Goal: Navigation & Orientation: Find specific page/section

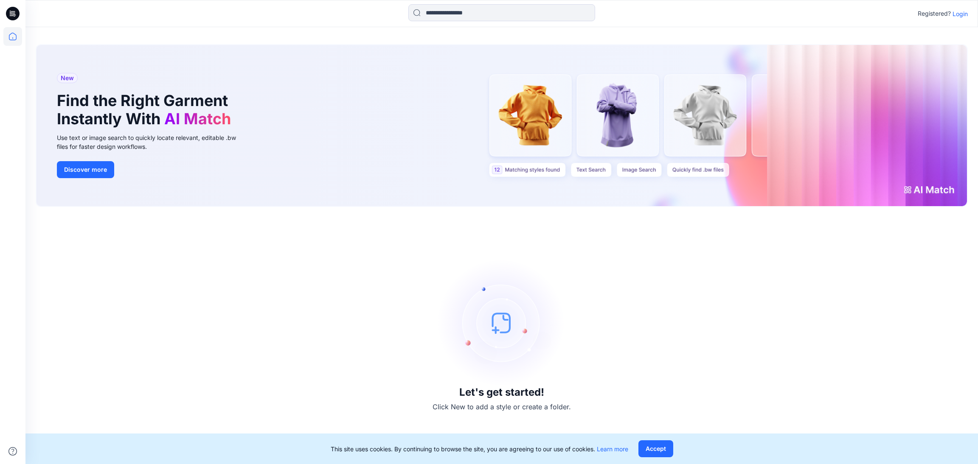
click at [960, 11] on p "Login" at bounding box center [960, 13] width 15 height 9
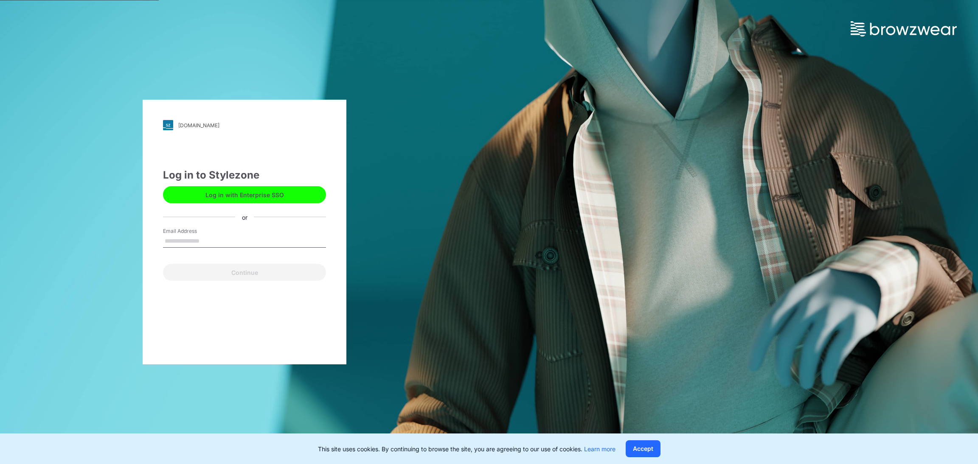
click at [200, 246] on input "Email Address" at bounding box center [244, 241] width 163 height 13
click at [203, 238] on input "Email Address" at bounding box center [244, 241] width 163 height 13
type input "**********"
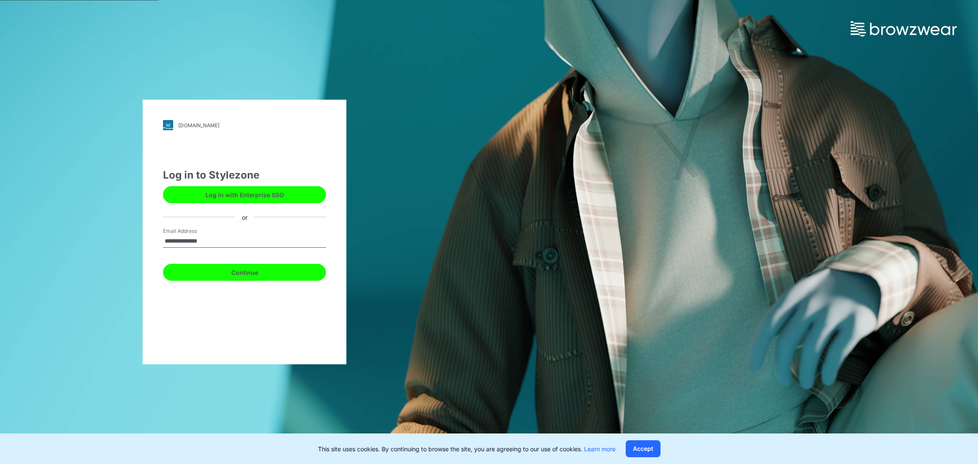
click at [236, 269] on button "Continue" at bounding box center [244, 272] width 163 height 17
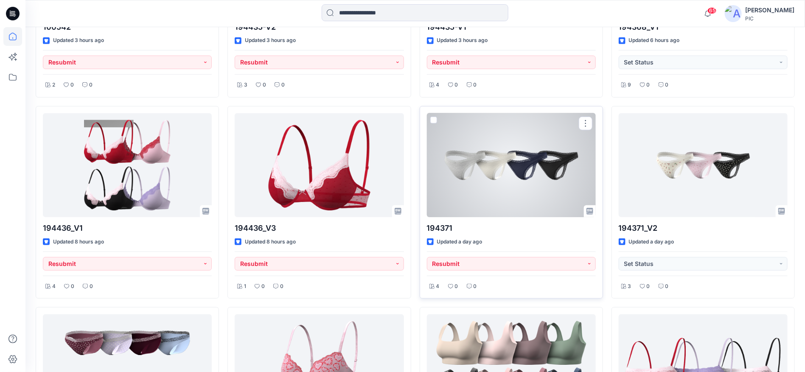
scroll to position [1774, 0]
click at [492, 167] on div at bounding box center [511, 166] width 169 height 104
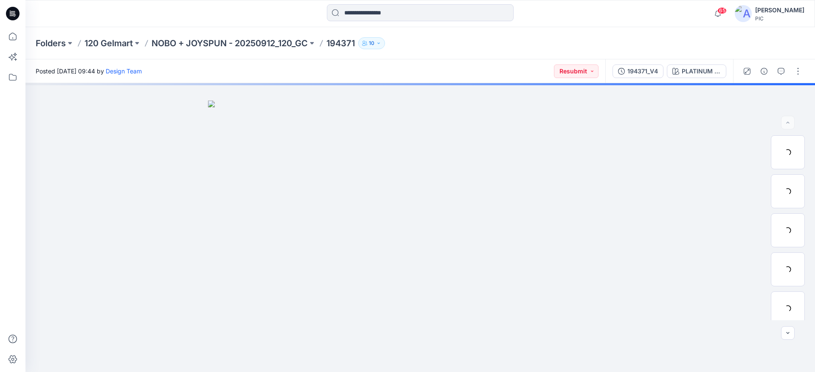
click at [644, 70] on div "194371_V4" at bounding box center [642, 71] width 31 height 9
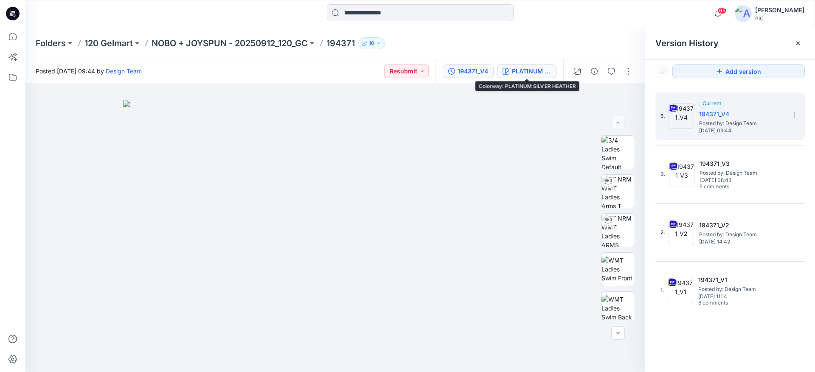
click at [527, 68] on div "PLATINUM SILVER HEATHER" at bounding box center [531, 71] width 39 height 9
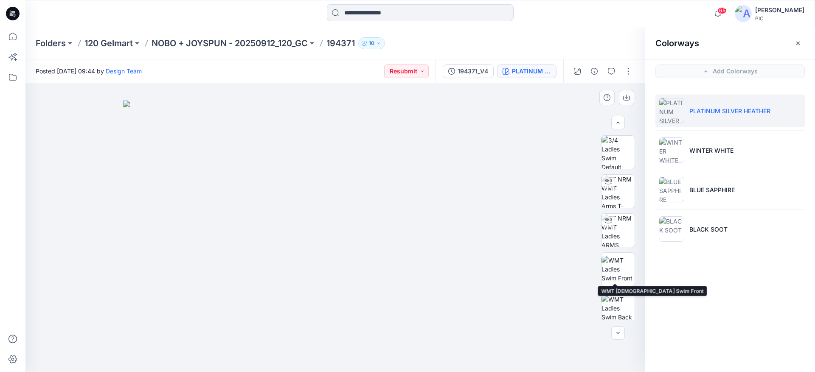
scroll to position [170, 0]
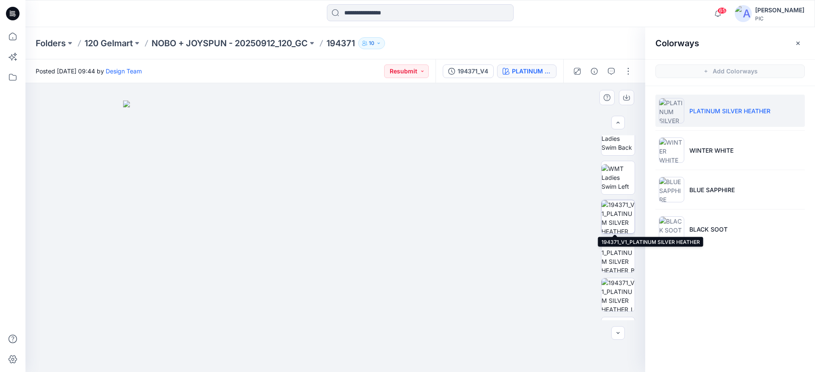
click at [618, 213] on img at bounding box center [618, 216] width 33 height 33
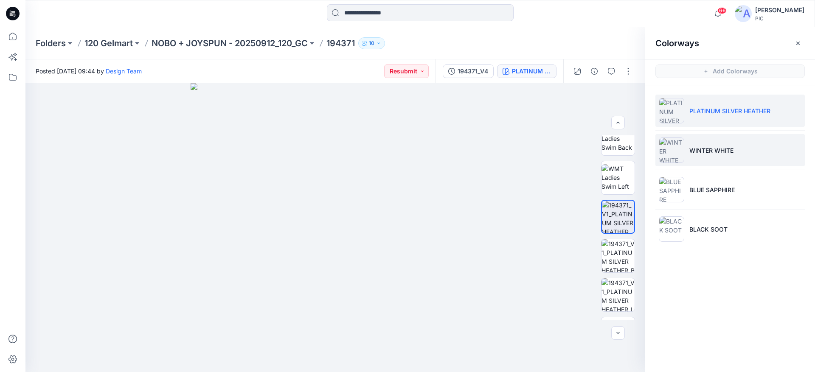
click at [692, 149] on p "WINTER WHITE" at bounding box center [711, 150] width 44 height 9
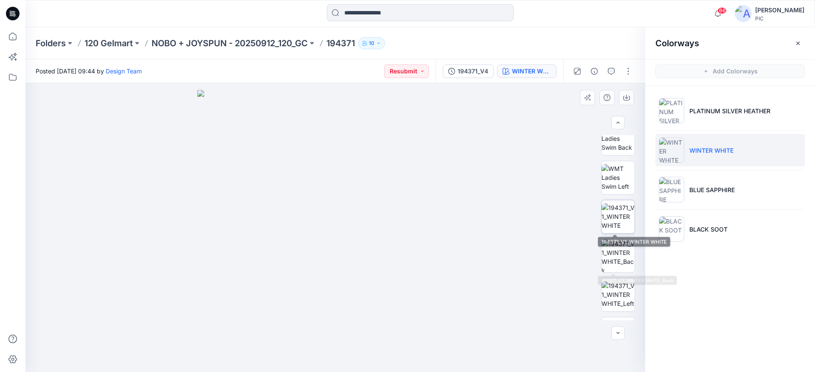
click at [619, 220] on img at bounding box center [618, 216] width 33 height 27
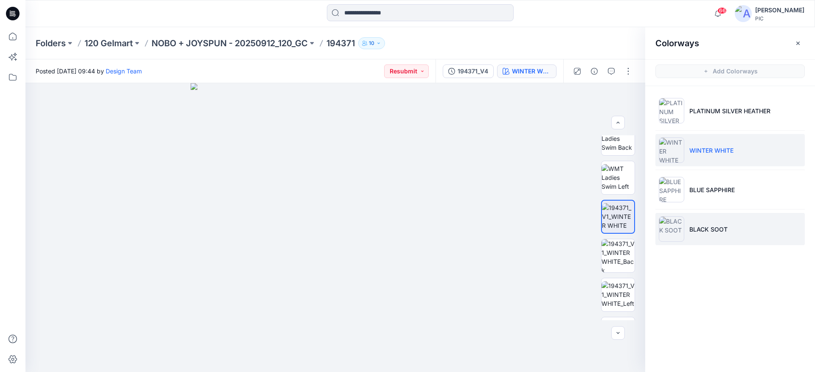
click at [672, 225] on img at bounding box center [671, 228] width 25 height 25
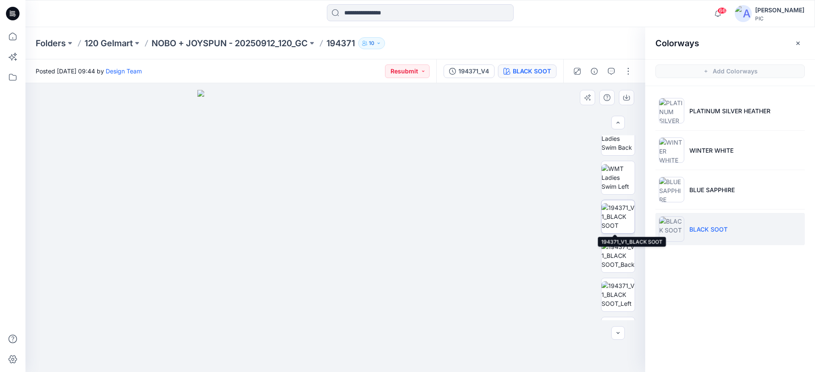
click at [621, 212] on img at bounding box center [618, 216] width 33 height 27
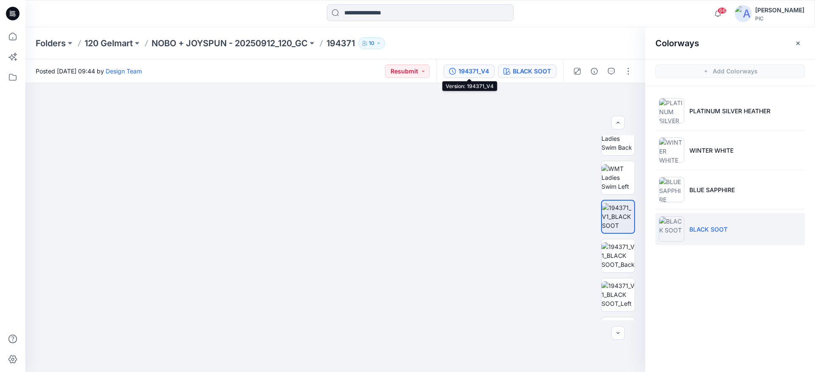
click at [481, 72] on div "194371_V4" at bounding box center [473, 71] width 31 height 9
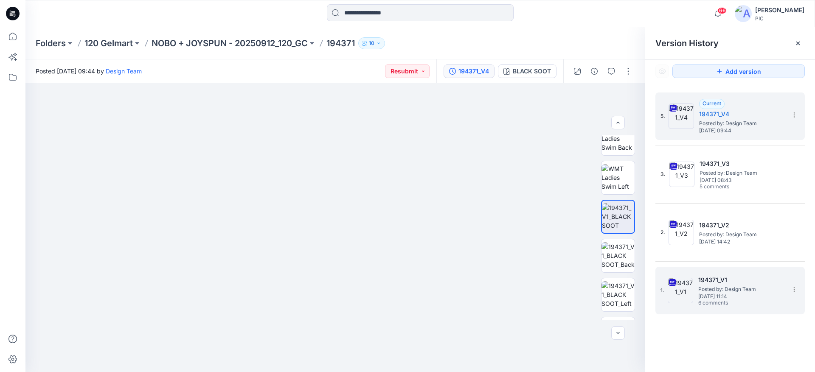
click at [735, 289] on span "Posted by: Design Team" at bounding box center [740, 289] width 85 height 8
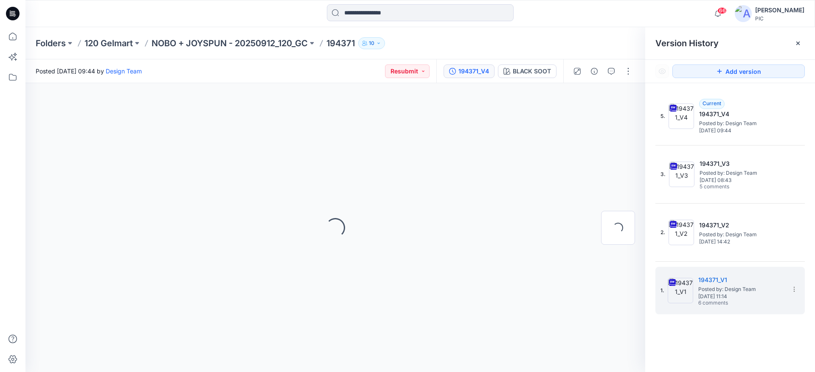
scroll to position [0, 0]
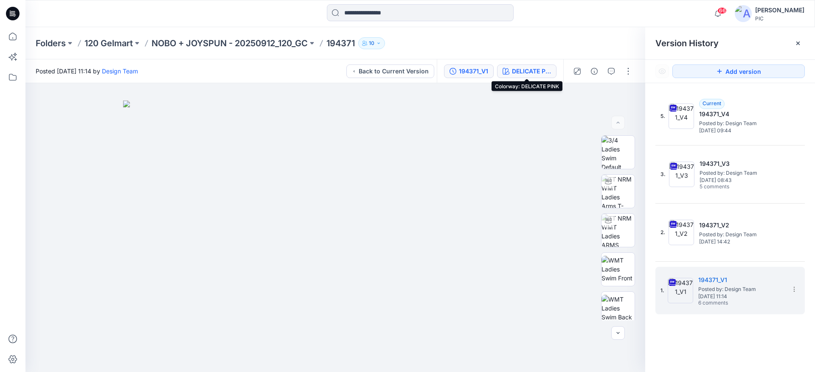
click at [547, 68] on div "DELICATE PINK" at bounding box center [531, 71] width 39 height 9
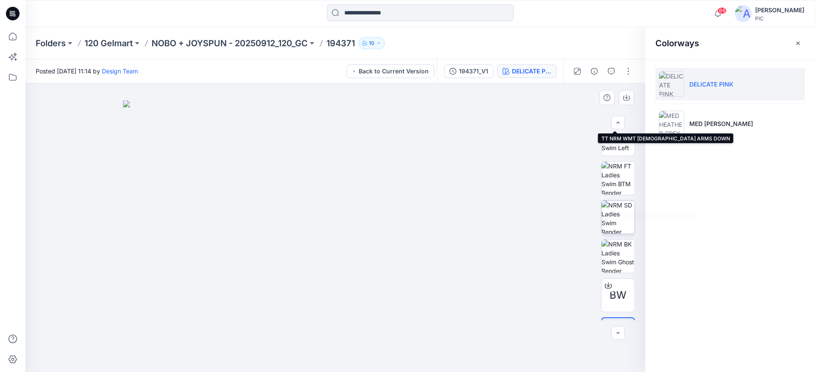
scroll to position [212, 0]
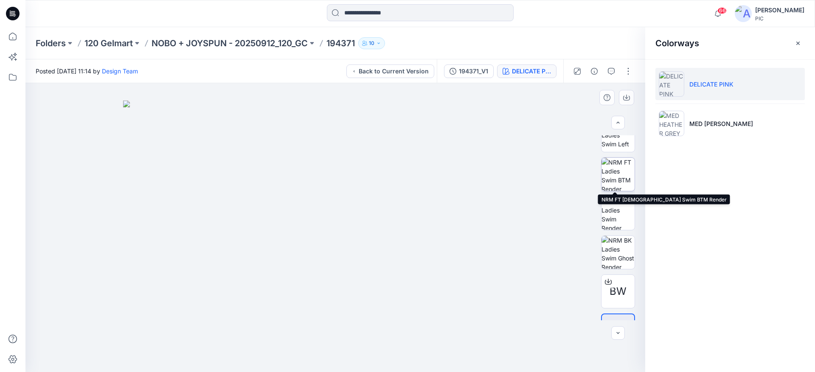
click at [628, 166] on img at bounding box center [618, 174] width 33 height 33
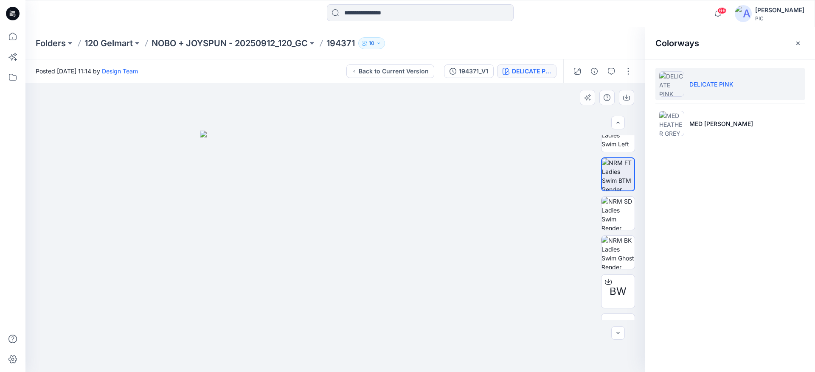
click at [379, 237] on img at bounding box center [335, 252] width 271 height 242
click at [707, 121] on p "MED HEATHER GREY" at bounding box center [721, 123] width 64 height 9
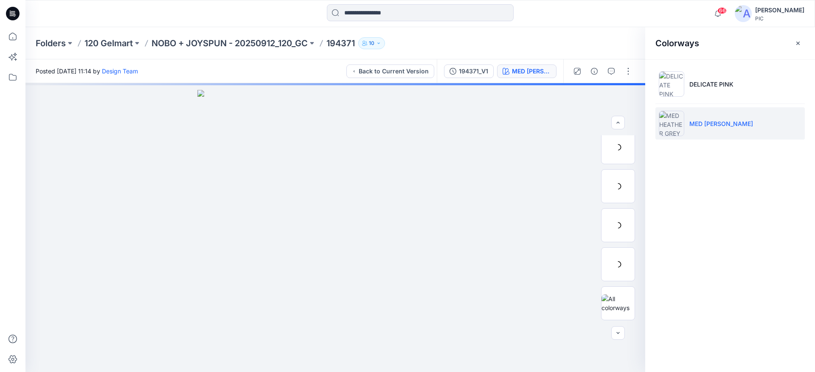
scroll to position [173, 0]
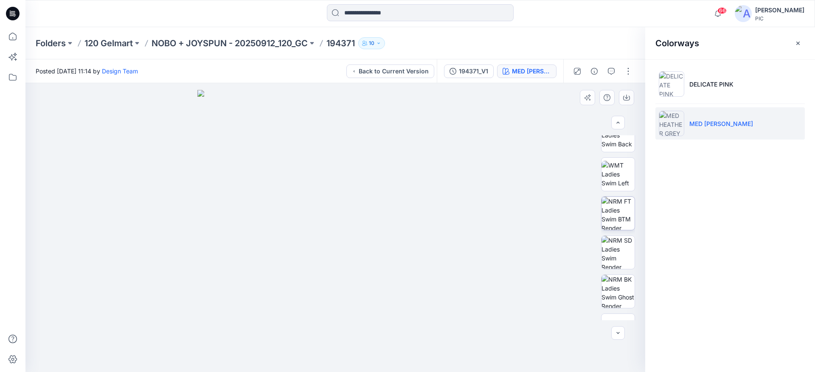
click at [613, 212] on img at bounding box center [618, 213] width 33 height 33
click at [483, 70] on div "194371_V1" at bounding box center [473, 71] width 29 height 9
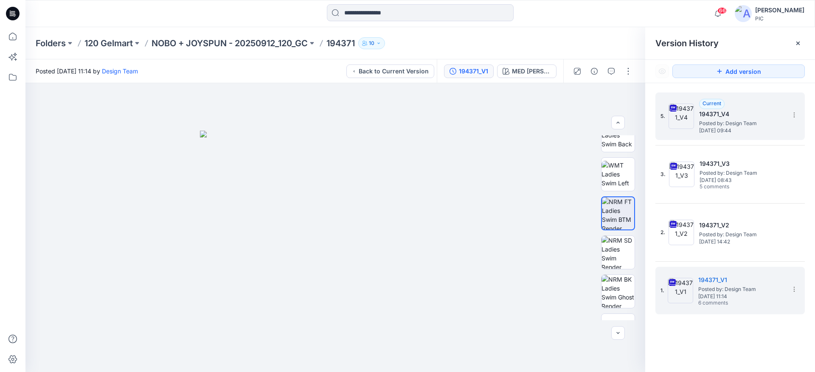
click at [713, 116] on h5 "194371_V4" at bounding box center [741, 114] width 85 height 10
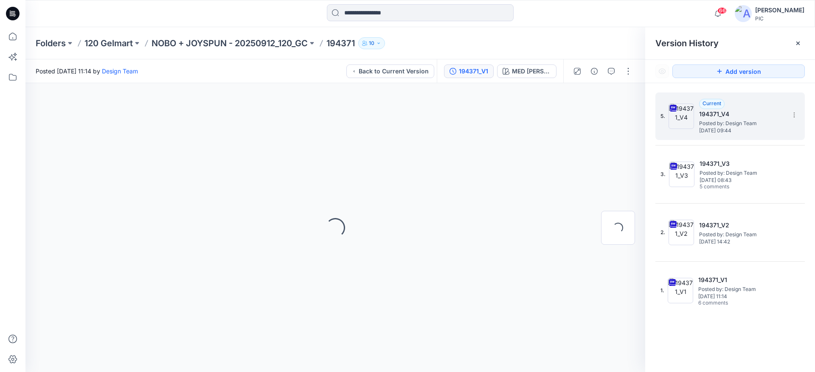
scroll to position [0, 0]
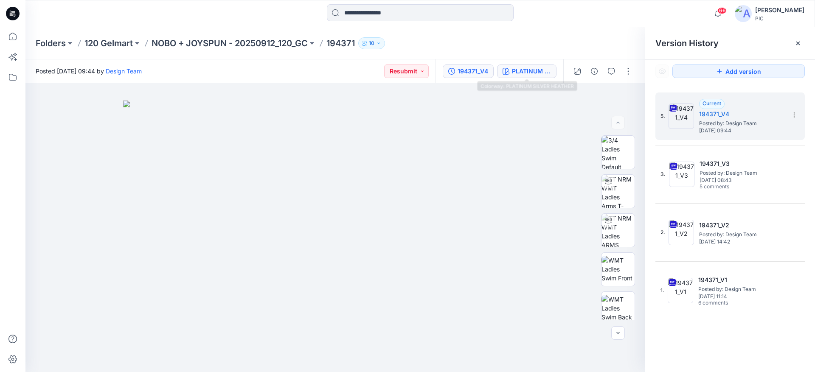
click at [528, 70] on div "PLATINUM SILVER HEATHER" at bounding box center [531, 71] width 39 height 9
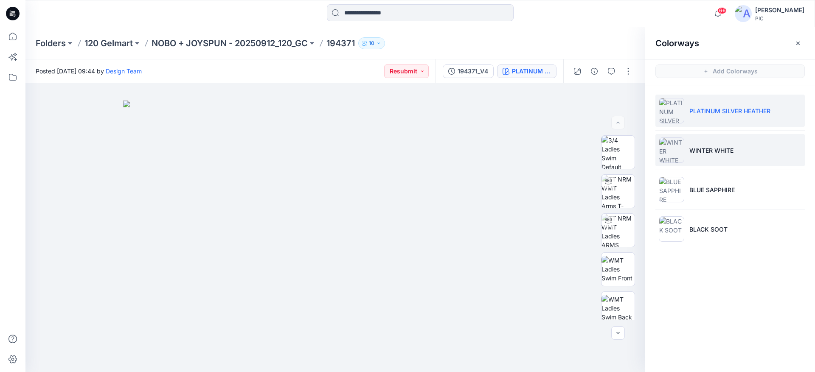
click at [718, 149] on p "WINTER WHITE" at bounding box center [711, 150] width 44 height 9
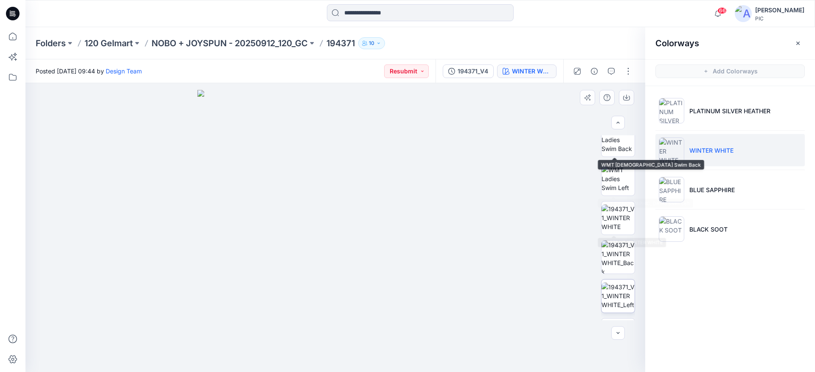
scroll to position [170, 0]
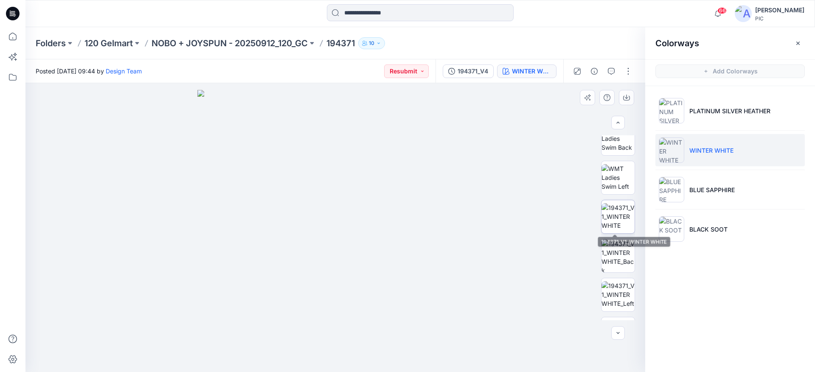
click at [619, 214] on img at bounding box center [618, 216] width 33 height 27
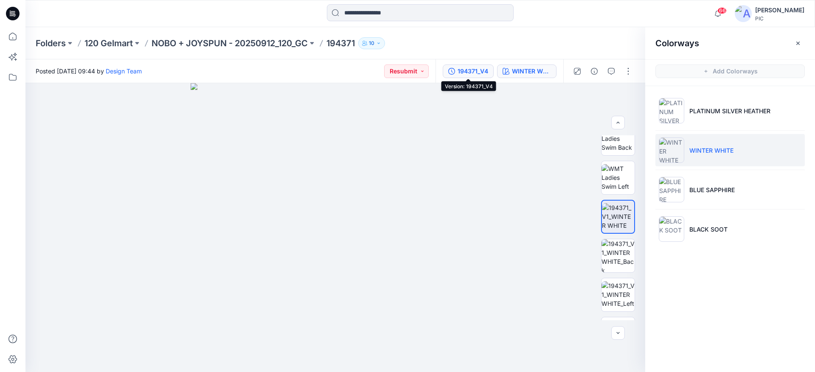
click at [463, 73] on div "194371_V4" at bounding box center [473, 71] width 31 height 9
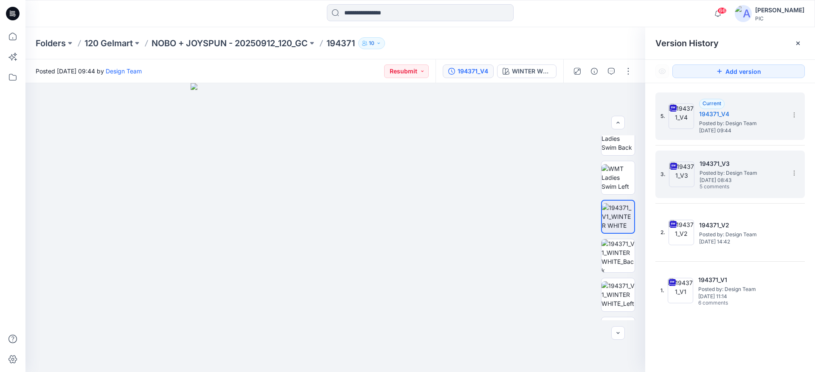
click at [736, 176] on span "Posted by: Design Team" at bounding box center [742, 173] width 85 height 8
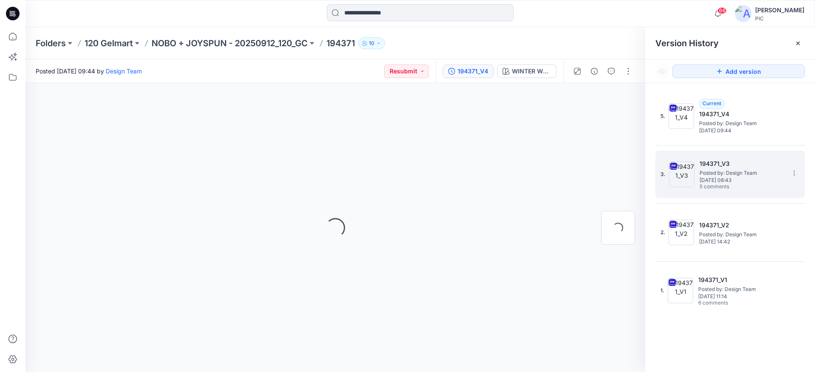
scroll to position [0, 0]
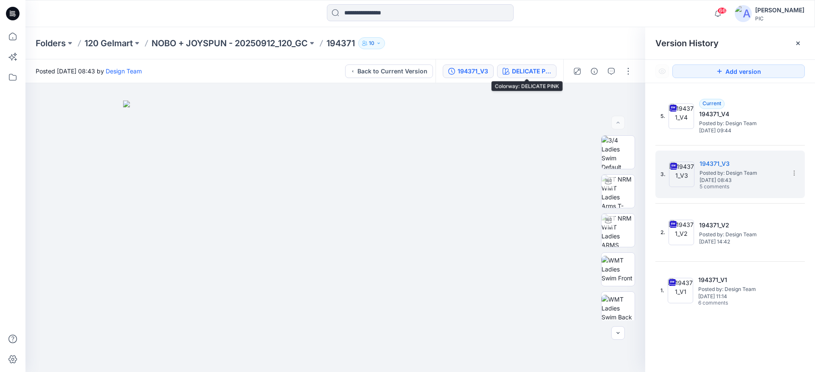
click at [512, 65] on button "DELICATE PINK" at bounding box center [526, 72] width 59 height 14
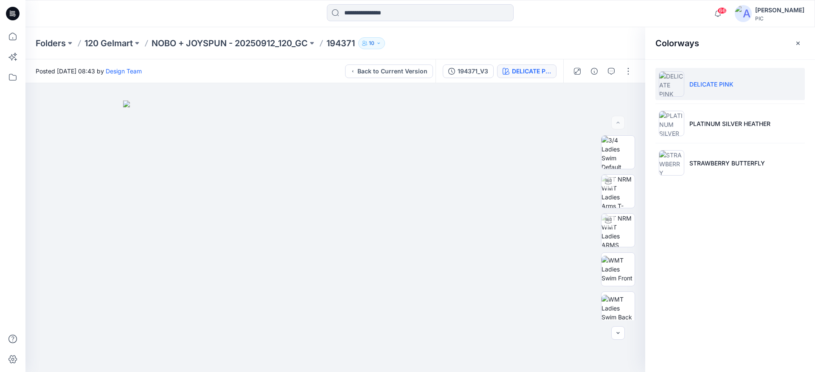
click at [704, 79] on li "DELICATE PINK" at bounding box center [729, 84] width 149 height 32
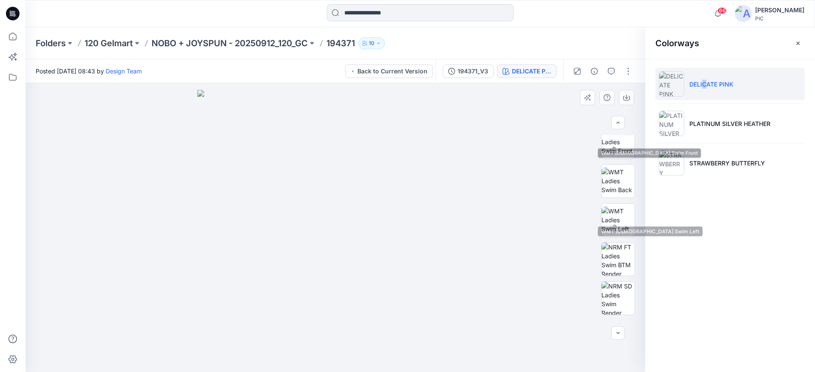
scroll to position [170, 0]
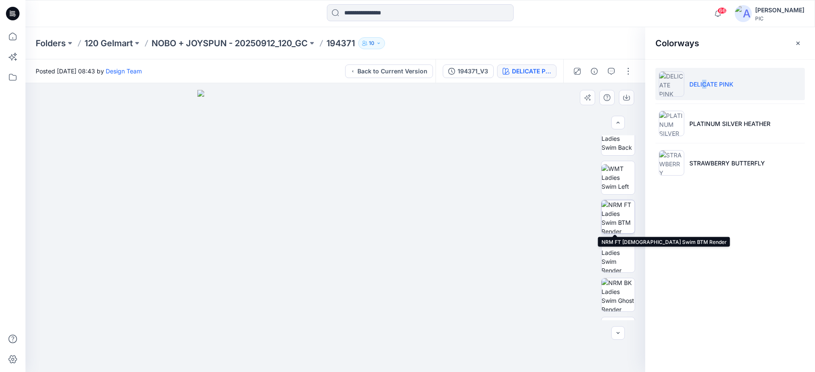
click at [616, 209] on img at bounding box center [618, 216] width 33 height 33
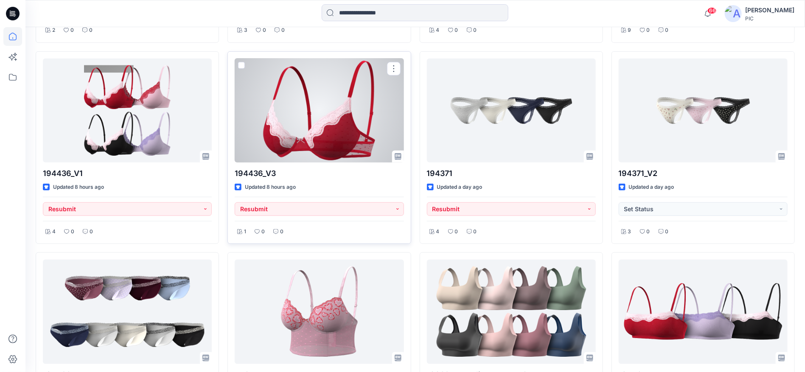
scroll to position [1859, 0]
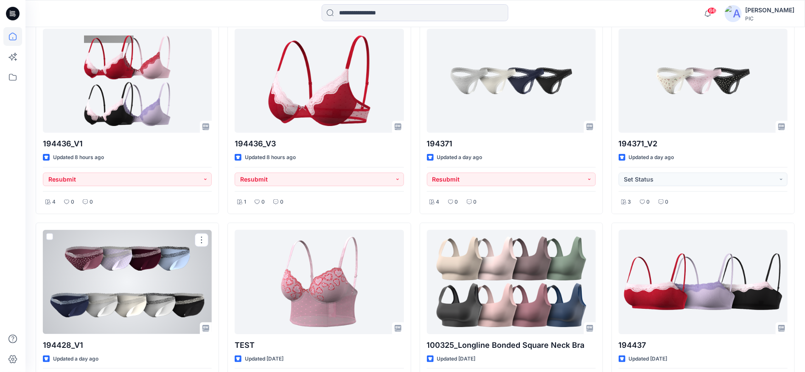
click at [141, 265] on div at bounding box center [127, 282] width 169 height 104
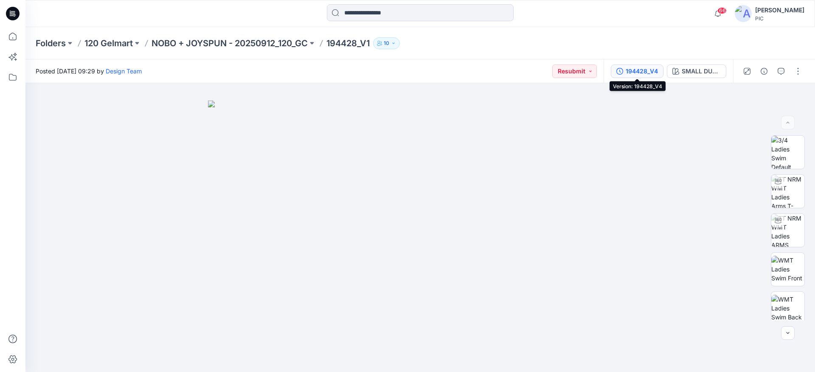
click at [642, 68] on div "194428_V4" at bounding box center [642, 71] width 32 height 9
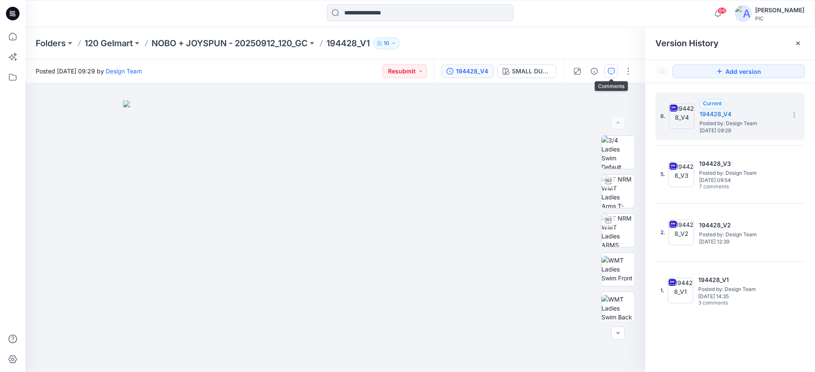
click at [607, 70] on button "button" at bounding box center [611, 72] width 14 height 14
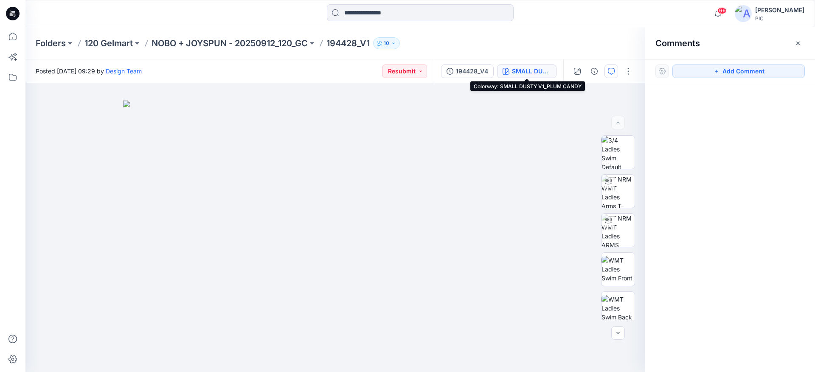
click at [534, 70] on div "SMALL DUSTY V1_PLUM CANDY" at bounding box center [531, 71] width 39 height 9
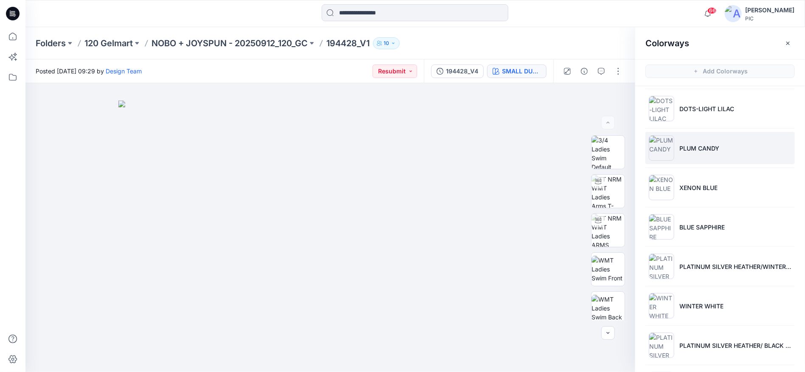
scroll to position [42, 0]
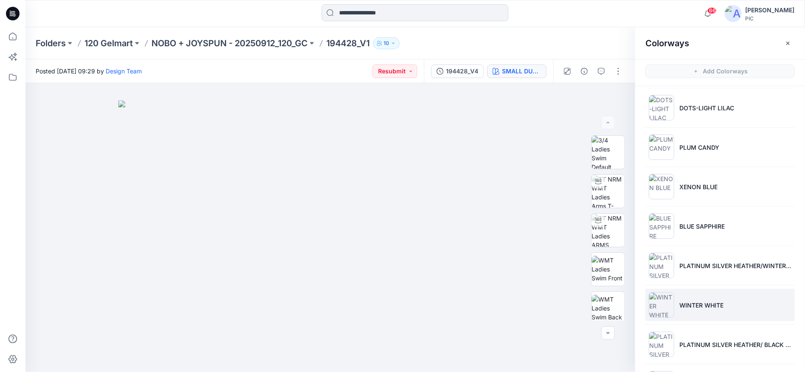
click at [701, 311] on li "WINTER WHITE" at bounding box center [720, 305] width 149 height 32
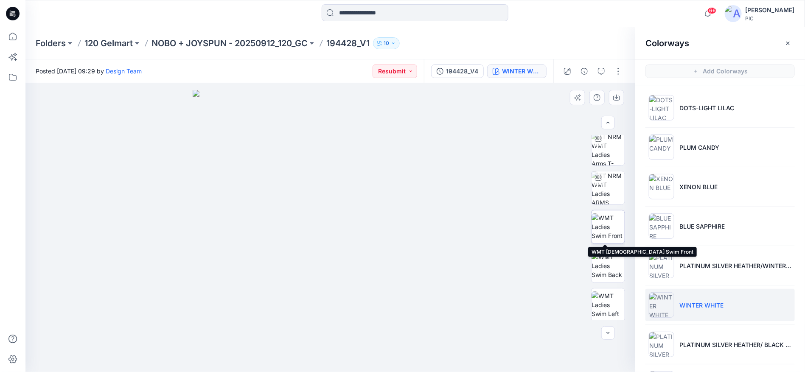
click at [602, 224] on img at bounding box center [608, 227] width 33 height 27
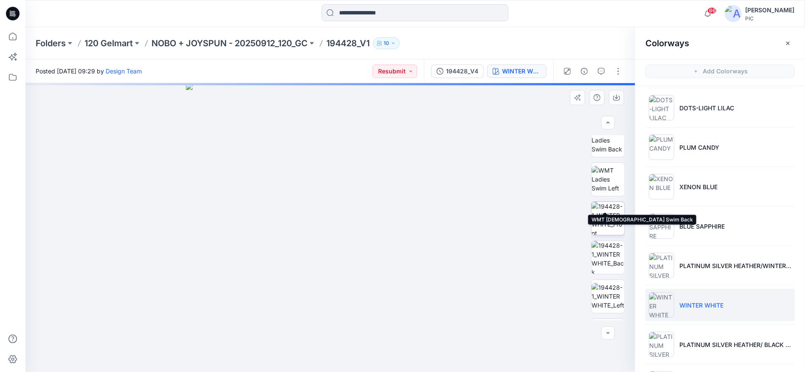
scroll to position [170, 0]
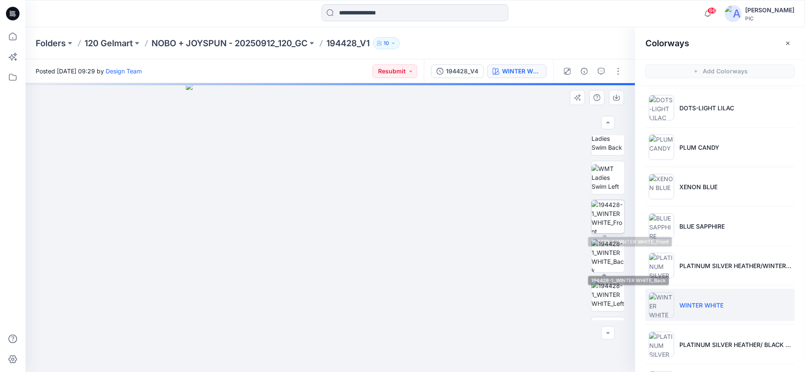
click at [605, 217] on img at bounding box center [608, 216] width 33 height 33
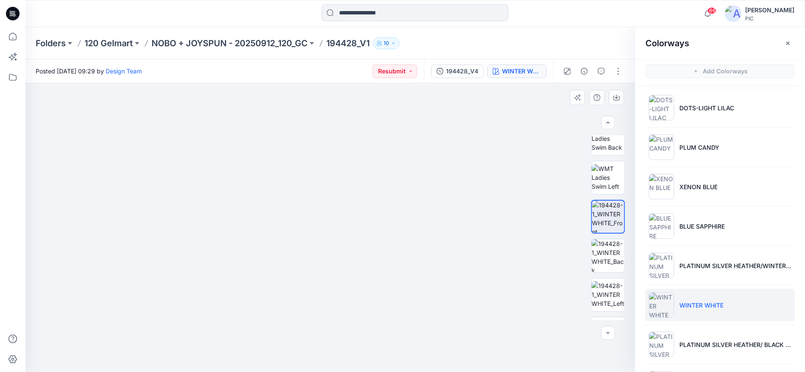
drag, startPoint x: 319, startPoint y: 278, endPoint x: 358, endPoint y: 114, distance: 168.8
drag, startPoint x: 386, startPoint y: 261, endPoint x: 329, endPoint y: 213, distance: 74.7
click at [329, 213] on img at bounding box center [330, 217] width 309 height 309
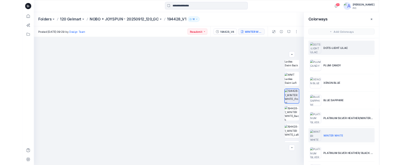
scroll to position [0, 0]
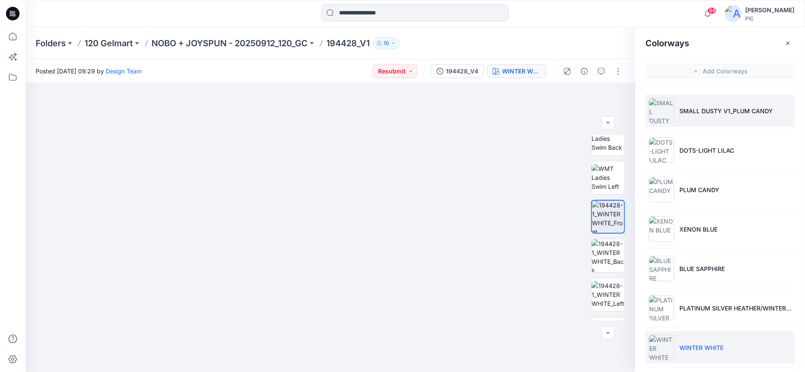
click at [709, 106] on li "SMALL DUSTY V1_PLUM CANDY" at bounding box center [720, 111] width 149 height 32
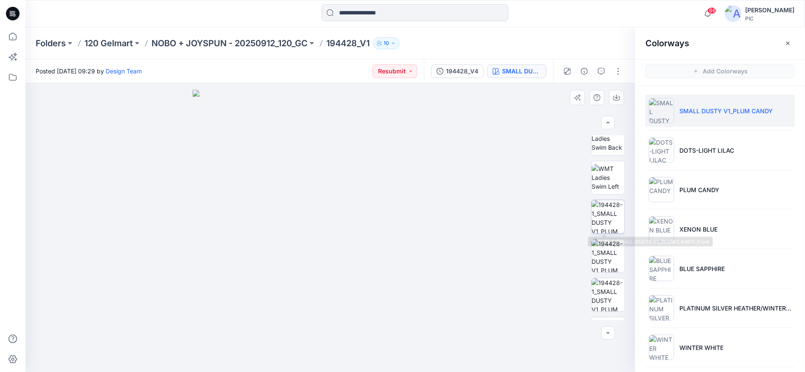
click at [611, 216] on img at bounding box center [608, 216] width 33 height 33
drag, startPoint x: 296, startPoint y: 296, endPoint x: 304, endPoint y: 222, distance: 75.1
click at [299, 208] on img at bounding box center [331, 188] width 370 height 370
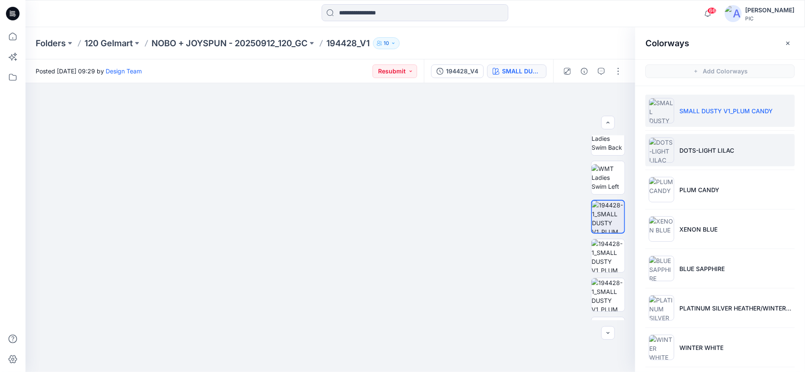
click at [681, 149] on p "DOTS-LIGHT LILAC" at bounding box center [707, 150] width 55 height 9
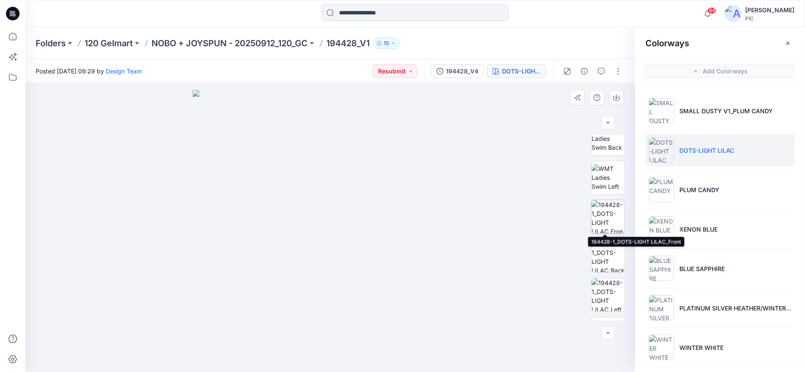
click at [607, 225] on img at bounding box center [608, 216] width 33 height 33
drag, startPoint x: 329, startPoint y: 350, endPoint x: 332, endPoint y: 308, distance: 41.8
click at [330, 301] on img at bounding box center [331, 228] width 290 height 290
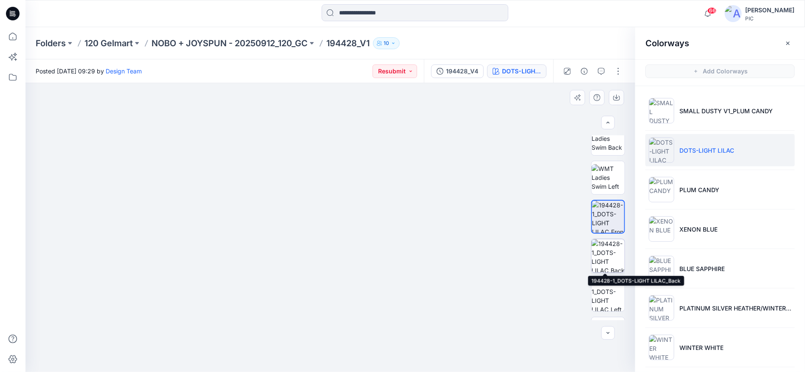
click at [607, 258] on img at bounding box center [608, 255] width 33 height 33
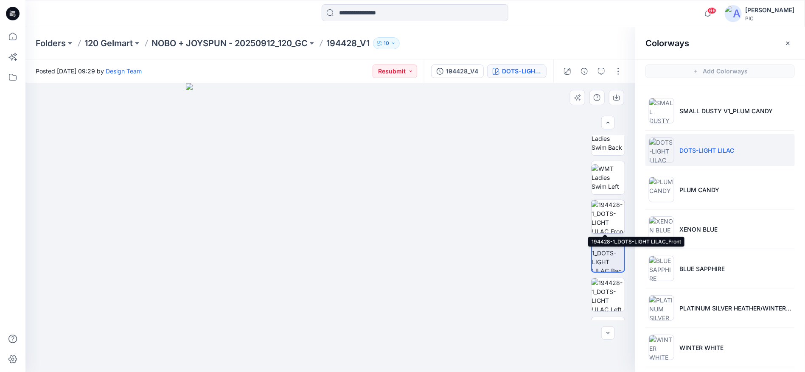
click at [611, 225] on img at bounding box center [608, 216] width 33 height 33
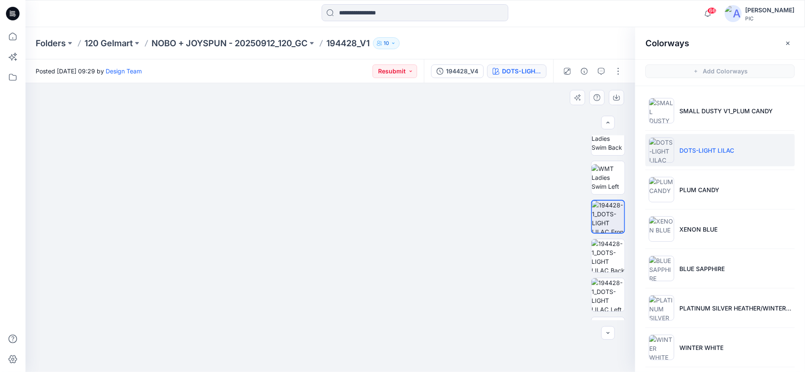
drag, startPoint x: 332, startPoint y: 332, endPoint x: 343, endPoint y: 210, distance: 122.0
click at [343, 210] on img at bounding box center [330, 107] width 530 height 529
drag, startPoint x: 311, startPoint y: 248, endPoint x: 307, endPoint y: 311, distance: 63.0
drag, startPoint x: 322, startPoint y: 222, endPoint x: 362, endPoint y: 386, distance: 168.3
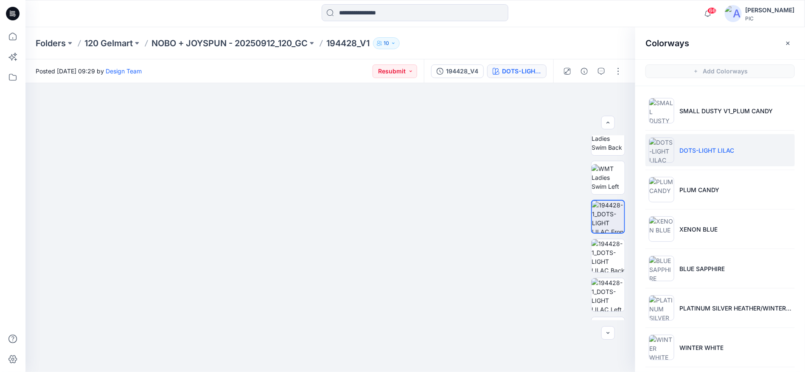
click at [362, 372] on html "66 Notifications Design Team has updated 194441_V1 with 194441_V3 7 minutes ago…" at bounding box center [402, 186] width 805 height 372
drag, startPoint x: 193, startPoint y: 216, endPoint x: 153, endPoint y: 203, distance: 42.0
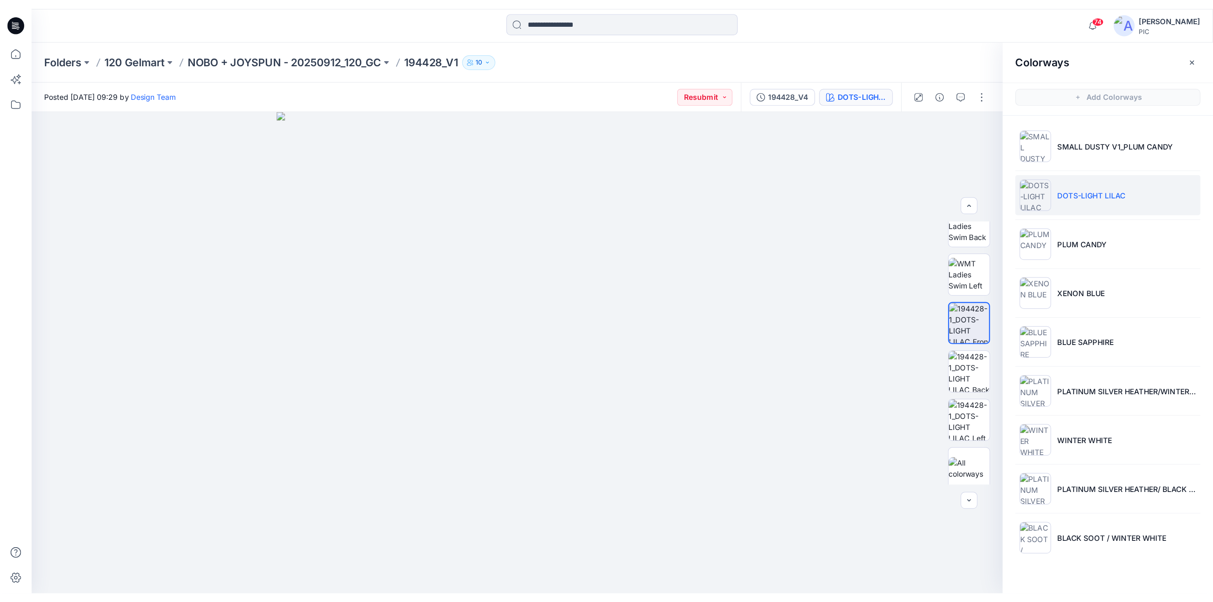
scroll to position [169, 0]
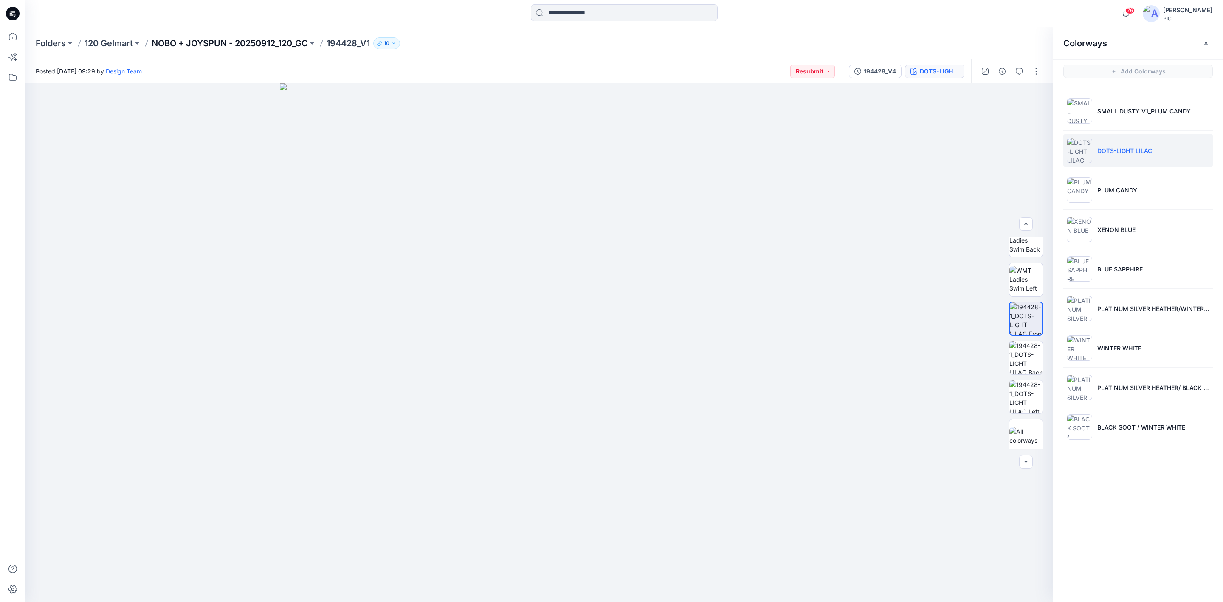
click at [188, 38] on p "NOBO + JOYSPUN - 20250912_120_GC" at bounding box center [230, 43] width 156 height 12
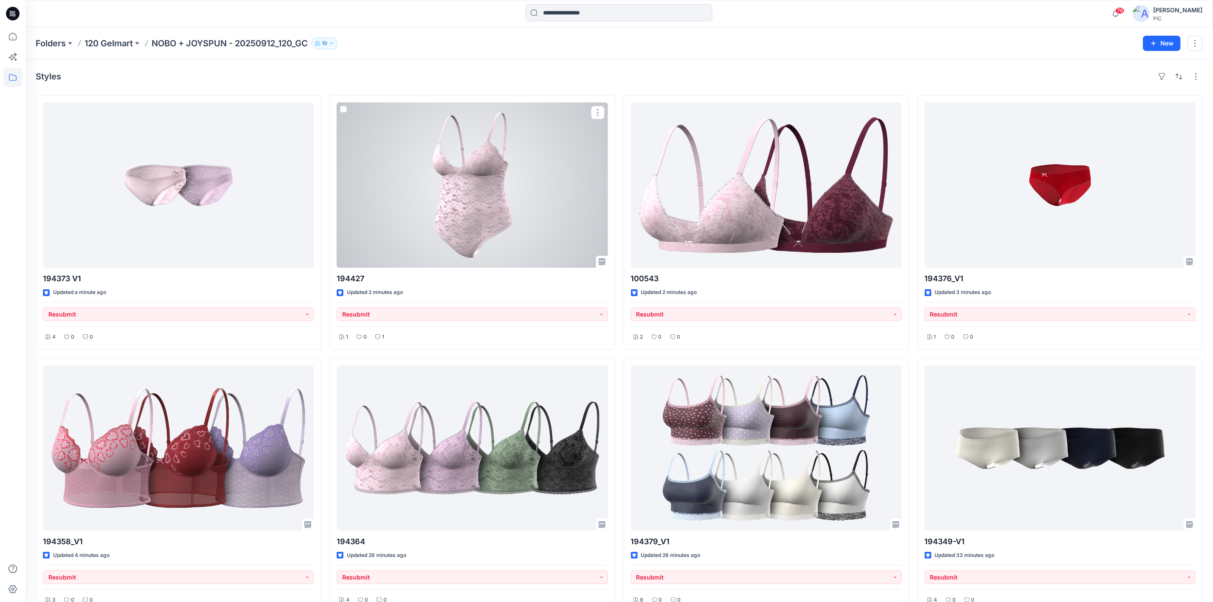
drag, startPoint x: 458, startPoint y: 185, endPoint x: 481, endPoint y: 202, distance: 29.2
click at [458, 185] on div at bounding box center [472, 184] width 271 height 165
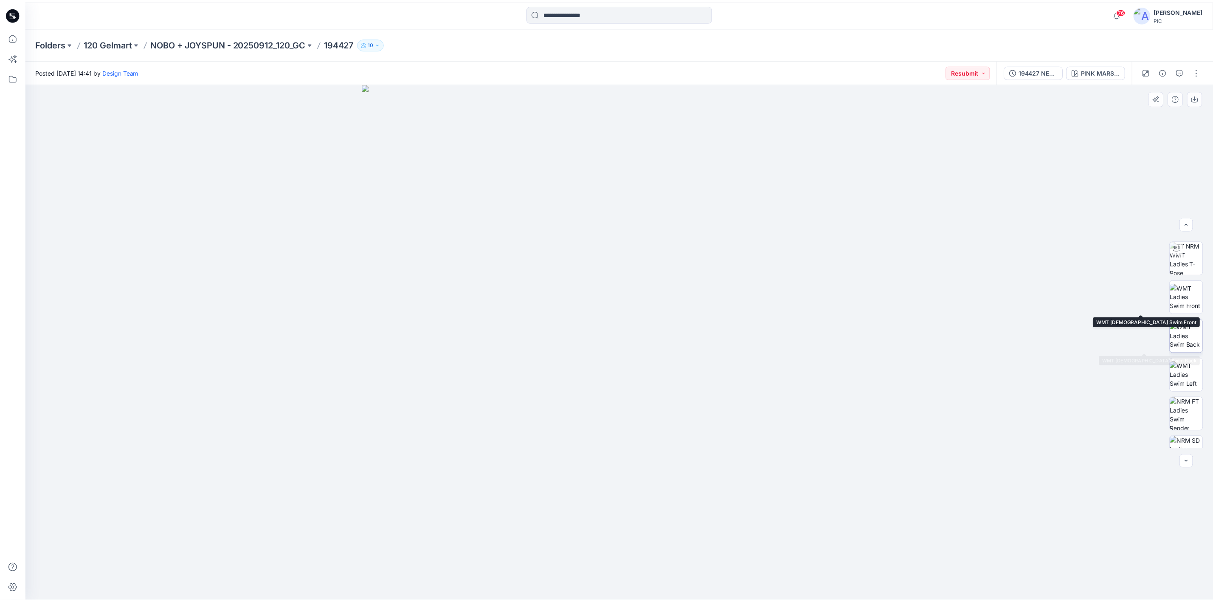
scroll to position [134, 0]
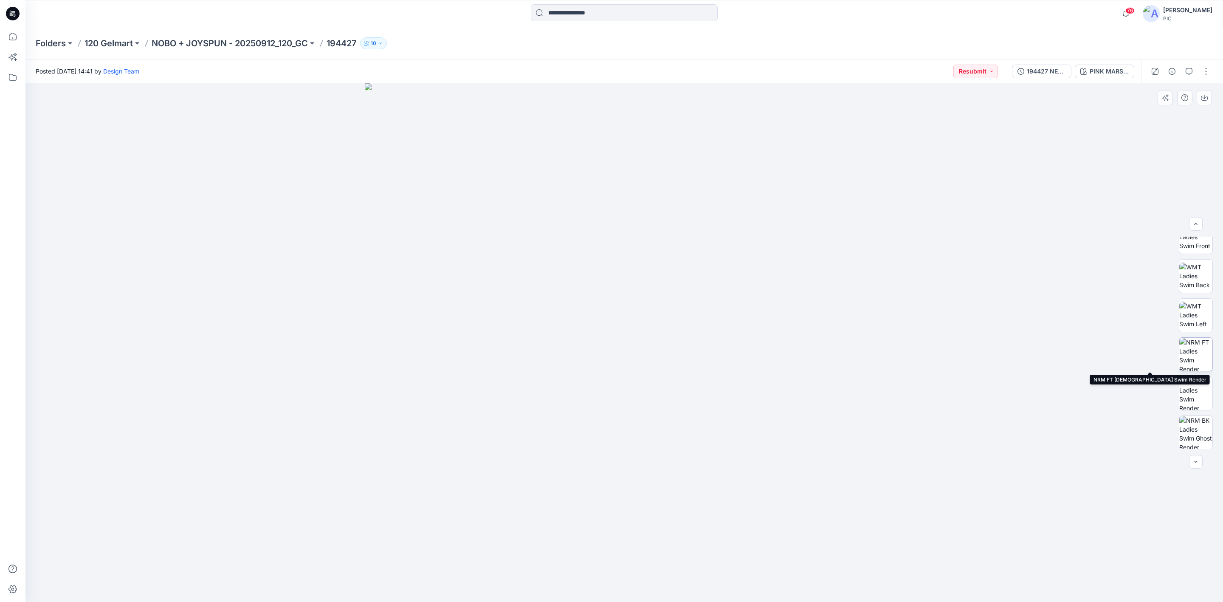
click at [805, 362] on img at bounding box center [1195, 353] width 33 height 33
click at [674, 372] on img at bounding box center [624, 375] width 222 height 453
click at [805, 77] on button "194427 NEW PATTERN" at bounding box center [1041, 72] width 59 height 14
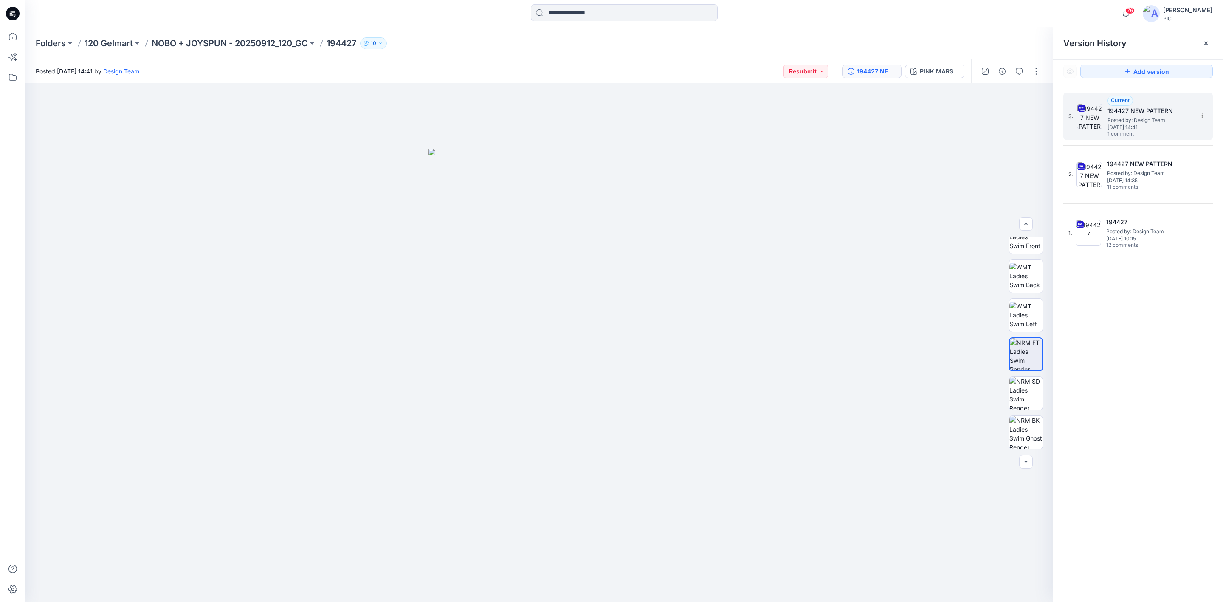
click at [805, 125] on span "Friday, October 03, 2025 14:41" at bounding box center [1149, 127] width 85 height 6
click at [805, 353] on div "3. Current 194427 NEW PATTERN Posted by: Design Team Friday, October 03, 2025 1…" at bounding box center [1138, 348] width 170 height 531
click at [188, 46] on p "NOBO + JOYSPUN - 20250912_120_GC" at bounding box center [230, 43] width 156 height 12
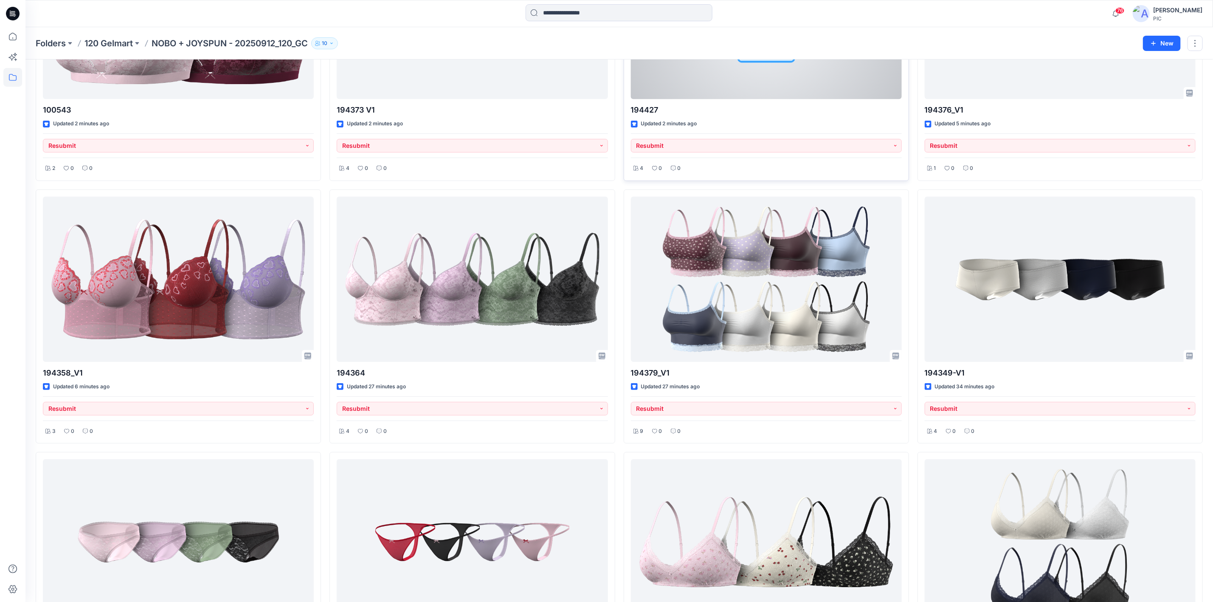
scroll to position [170, 0]
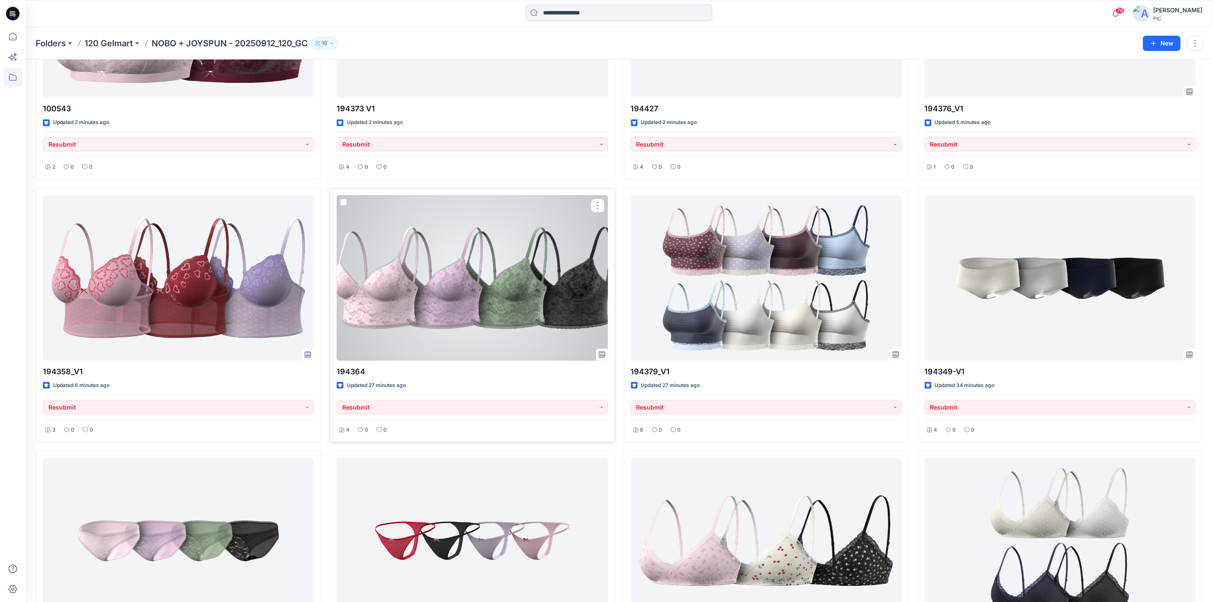
click at [388, 302] on div at bounding box center [472, 277] width 271 height 165
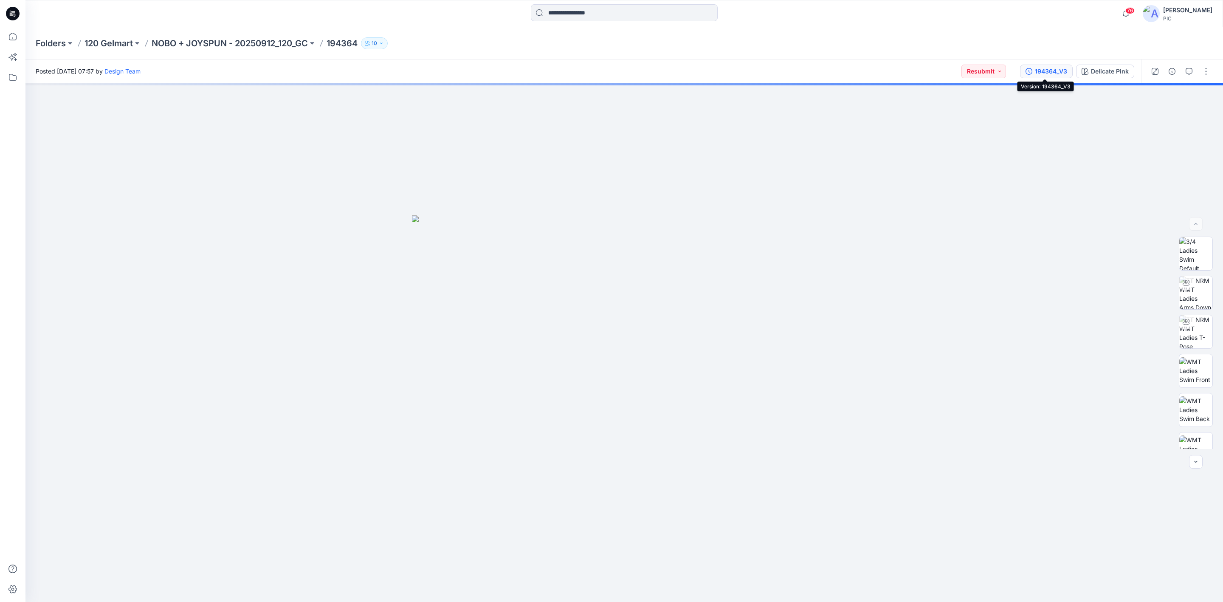
click at [805, 68] on button "194364_V3" at bounding box center [1046, 72] width 53 height 14
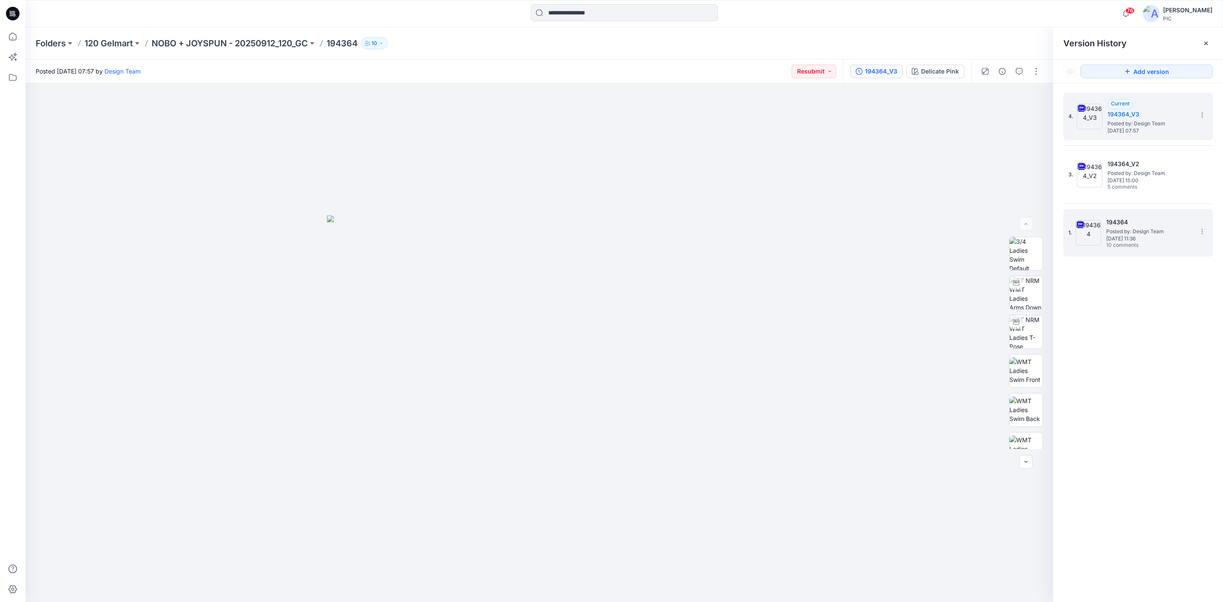
drag, startPoint x: 1193, startPoint y: 360, endPoint x: 1173, endPoint y: 216, distance: 145.3
click at [805, 356] on div "4. Current 194364_V3 Posted by: Design Team Monday, October 13, 2025 07:57 3. 1…" at bounding box center [1138, 348] width 170 height 531
click at [805, 116] on h5 "194364_V3" at bounding box center [1149, 114] width 85 height 10
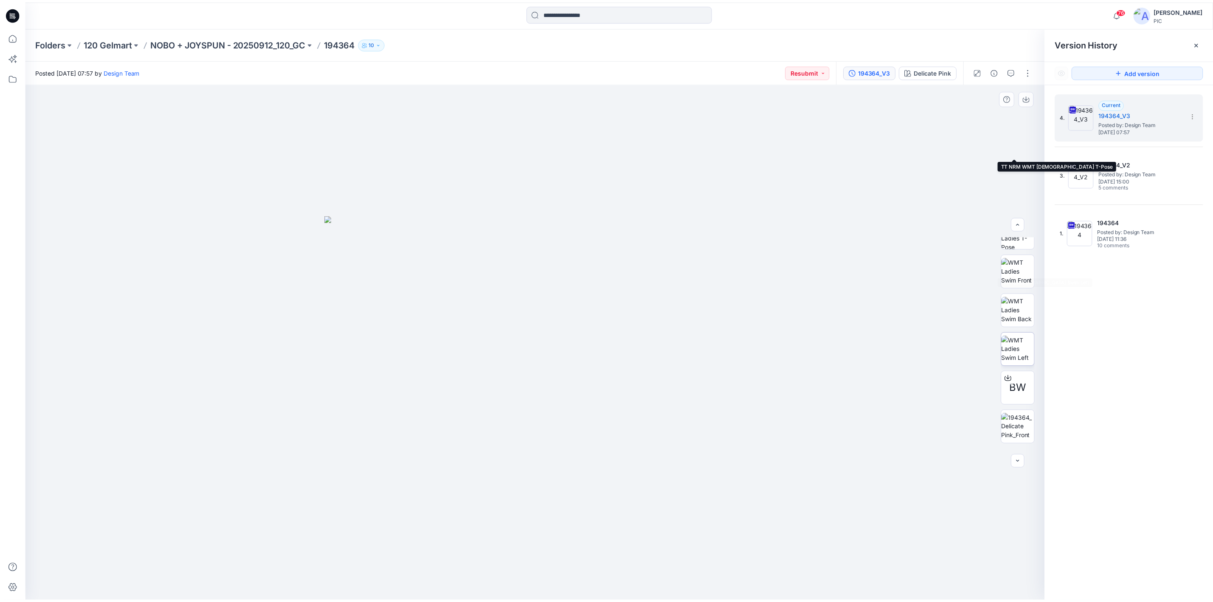
scroll to position [212, 0]
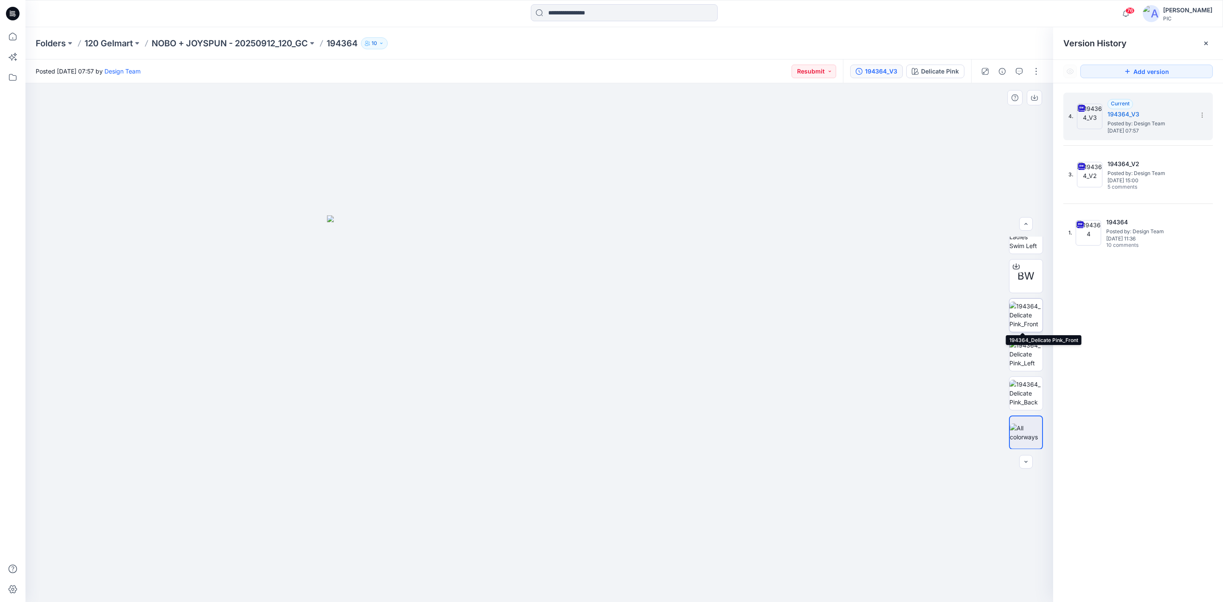
click at [805, 312] on img at bounding box center [1025, 314] width 33 height 27
click at [805, 372] on img at bounding box center [1025, 392] width 33 height 27
click at [197, 42] on p "NOBO + JOYSPUN - 20250912_120_GC" at bounding box center [230, 43] width 156 height 12
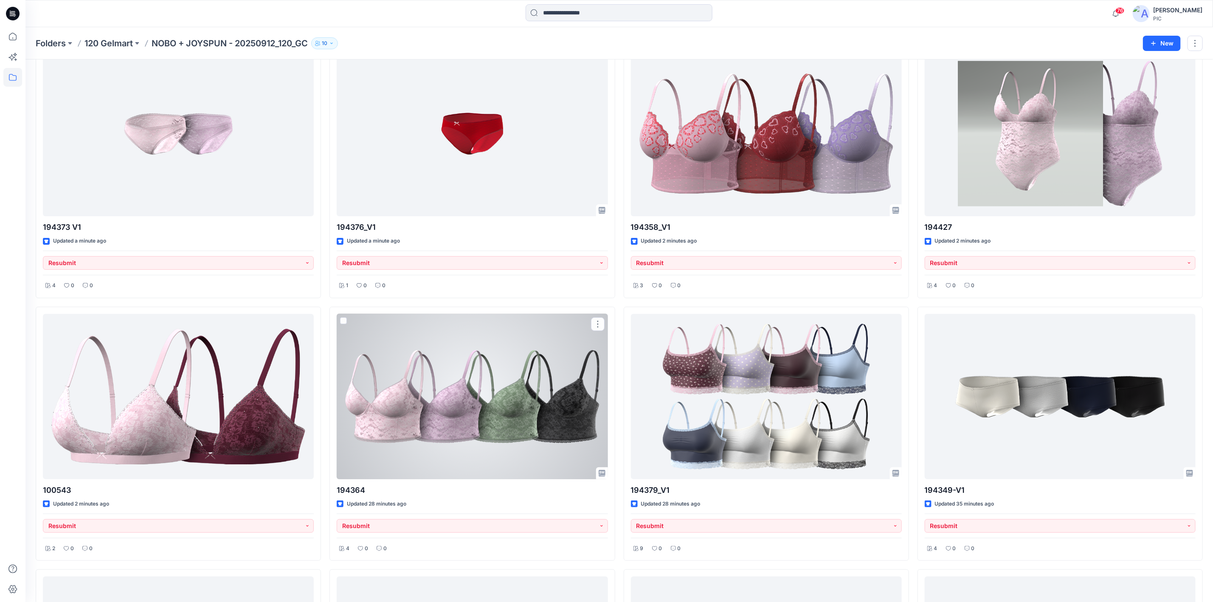
scroll to position [42, 0]
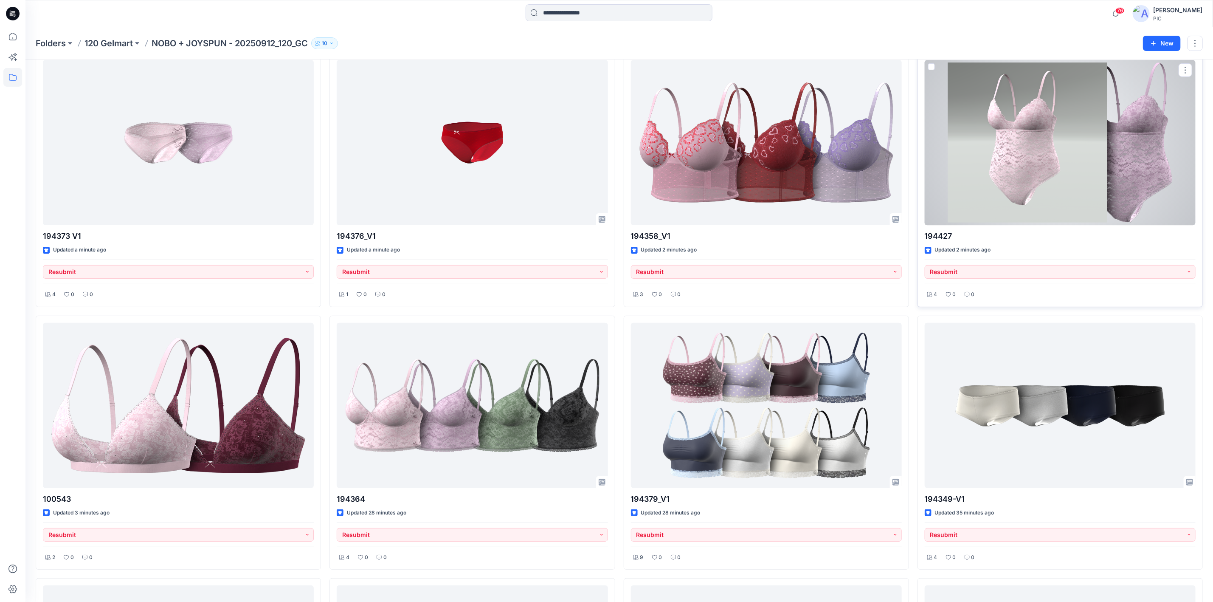
click at [805, 123] on div at bounding box center [1060, 142] width 271 height 165
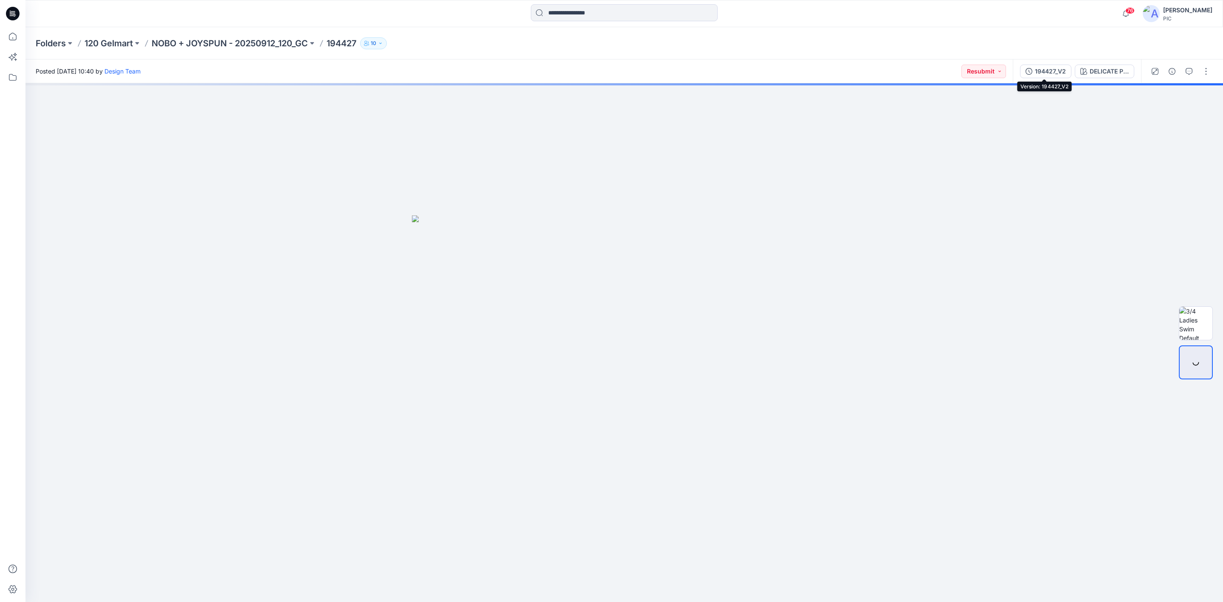
click at [805, 73] on div "194427_V2" at bounding box center [1049, 71] width 31 height 9
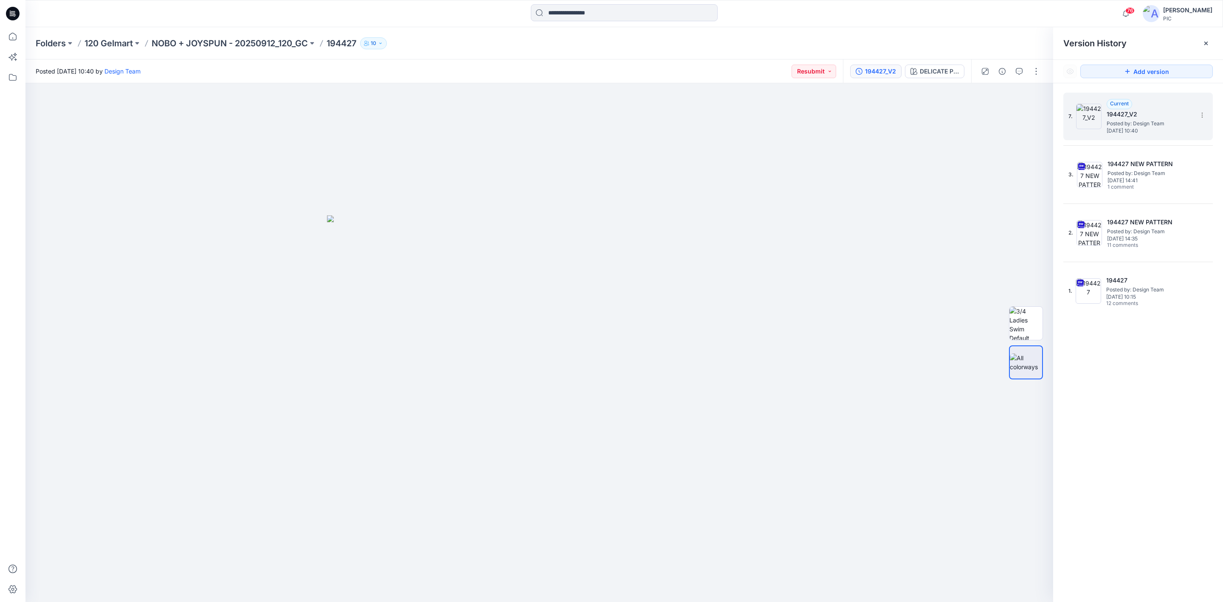
click at [805, 123] on span "Posted by: Design Team" at bounding box center [1148, 123] width 85 height 8
click at [805, 319] on img at bounding box center [1025, 322] width 33 height 33
click at [805, 355] on img at bounding box center [1025, 362] width 33 height 18
click at [805, 372] on div "7. Current 194427_V2 Posted by: Design Team Monday, October 13, 2025 10:40 3. 1…" at bounding box center [1138, 348] width 170 height 531
click at [242, 41] on p "NOBO + JOYSPUN - 20250912_120_GC" at bounding box center [230, 43] width 156 height 12
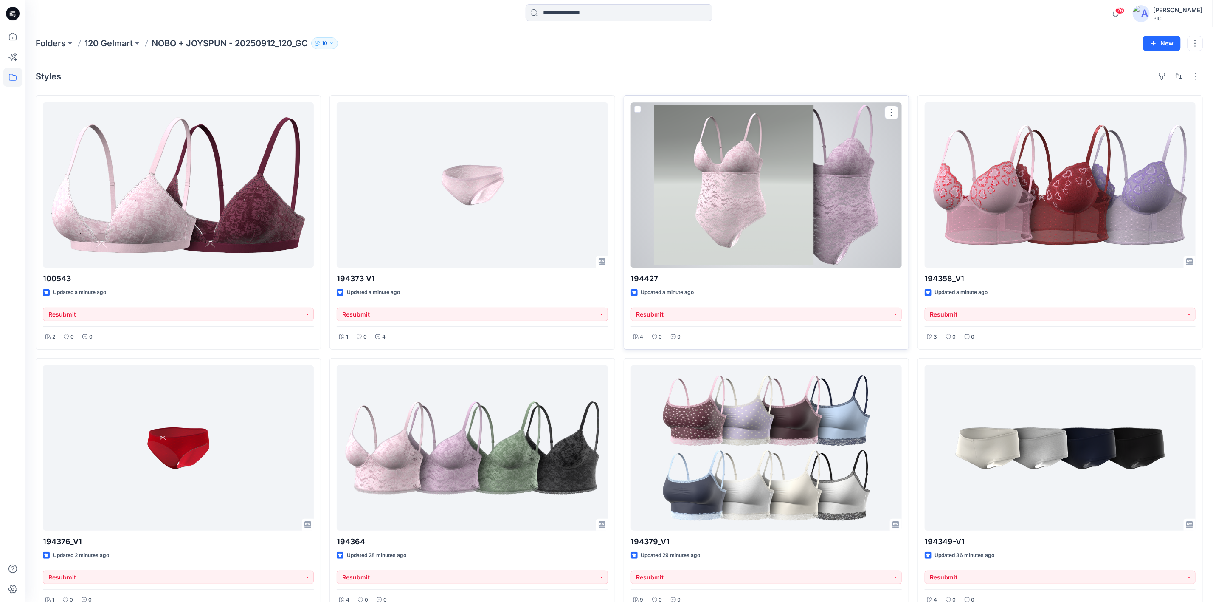
click at [735, 213] on div at bounding box center [766, 184] width 271 height 165
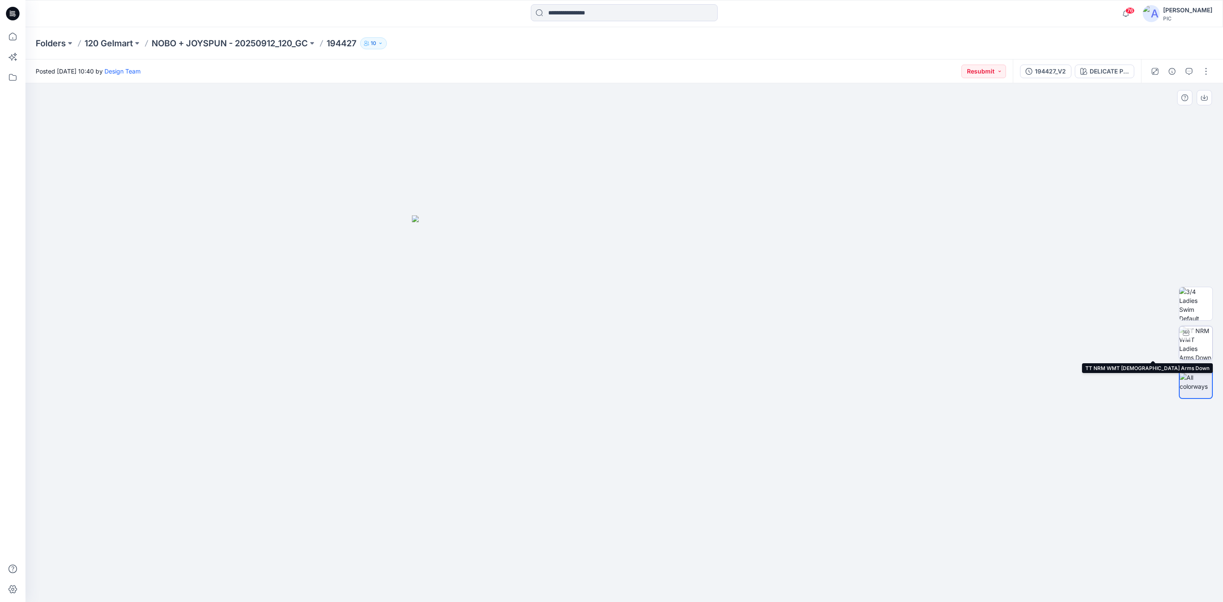
drag, startPoint x: 1192, startPoint y: 341, endPoint x: 1181, endPoint y: 341, distance: 11.9
click at [805, 341] on img at bounding box center [1195, 342] width 33 height 33
click at [244, 46] on p "NOBO + JOYSPUN - 20250912_120_GC" at bounding box center [230, 43] width 156 height 12
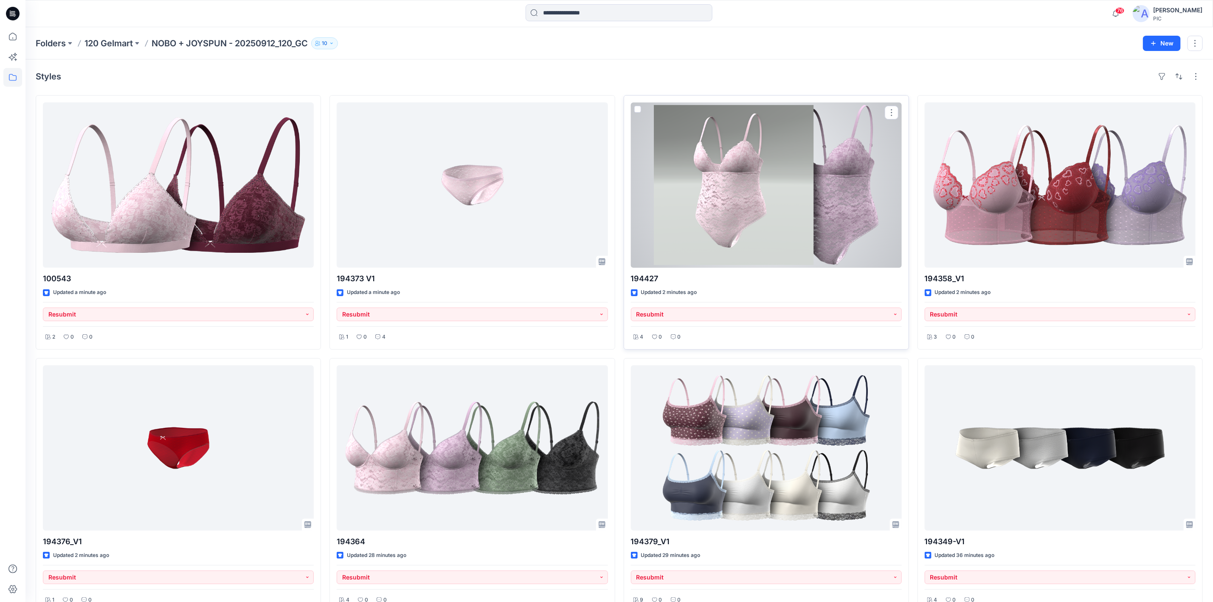
click at [790, 194] on div at bounding box center [766, 184] width 271 height 165
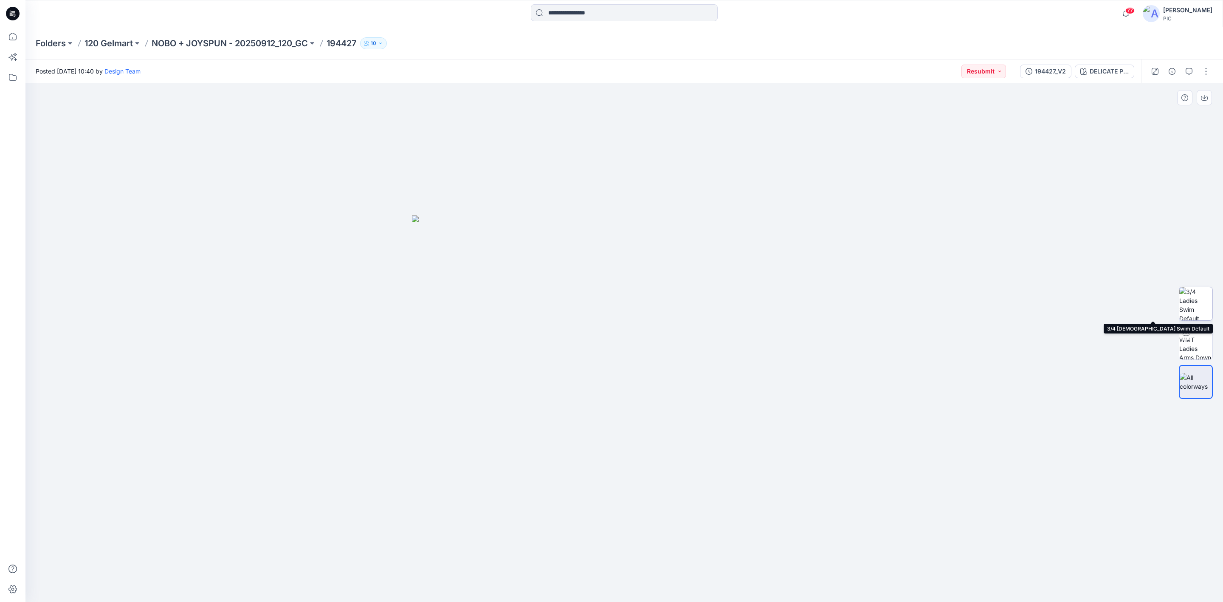
click at [805, 301] on img at bounding box center [1195, 303] width 33 height 33
click at [180, 47] on p "NOBO + JOYSPUN - 20250912_120_GC" at bounding box center [230, 43] width 156 height 12
